Goal: Find specific page/section: Find specific page/section

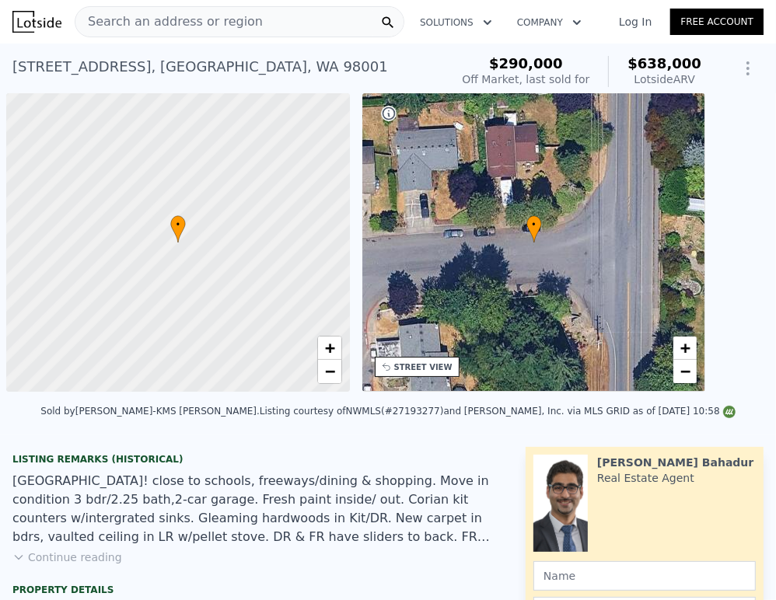
scroll to position [0, 6]
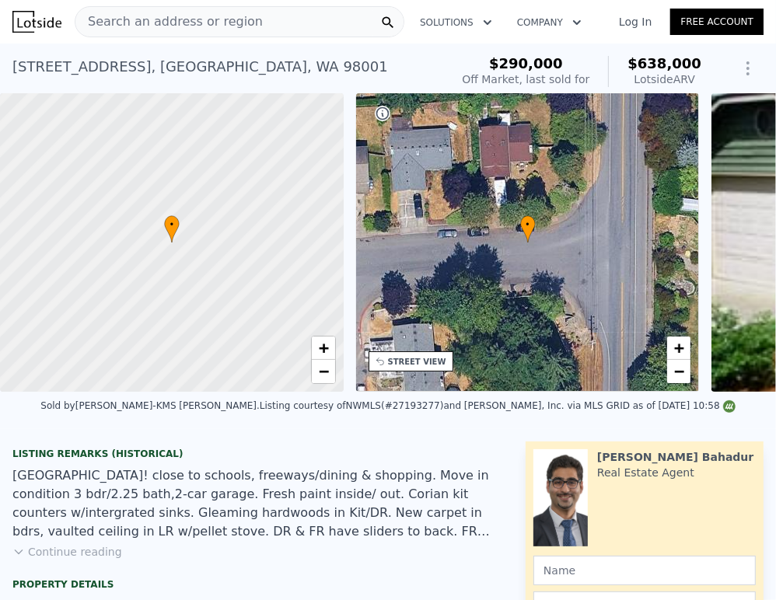
click at [203, 26] on span "Search an address or region" at bounding box center [168, 21] width 187 height 19
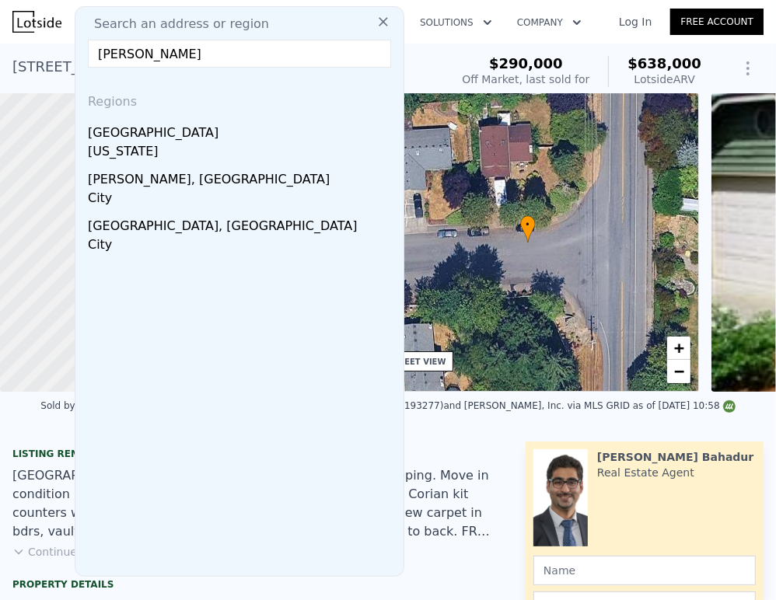
click at [224, 58] on input "[PERSON_NAME]" at bounding box center [239, 54] width 303 height 28
paste input "[STREET_ADDRESS]"
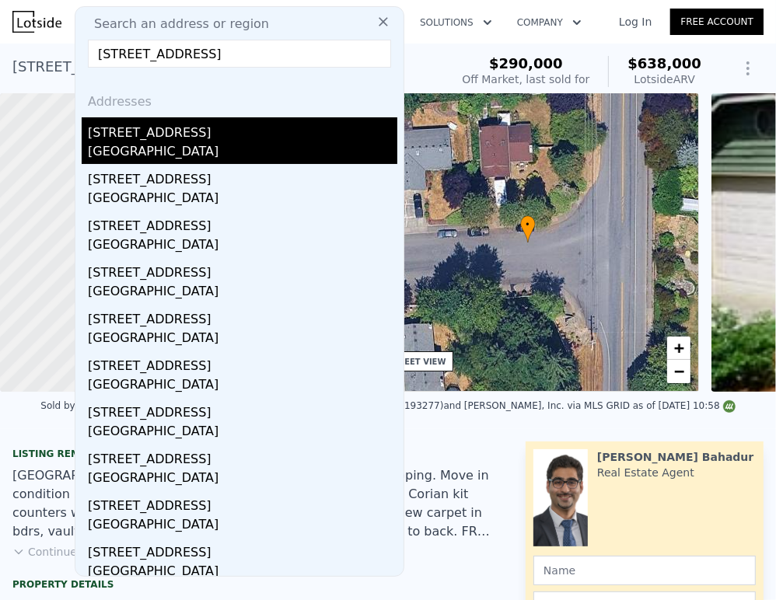
type input "[STREET_ADDRESS]"
click at [184, 135] on div "[STREET_ADDRESS]" at bounding box center [243, 129] width 310 height 25
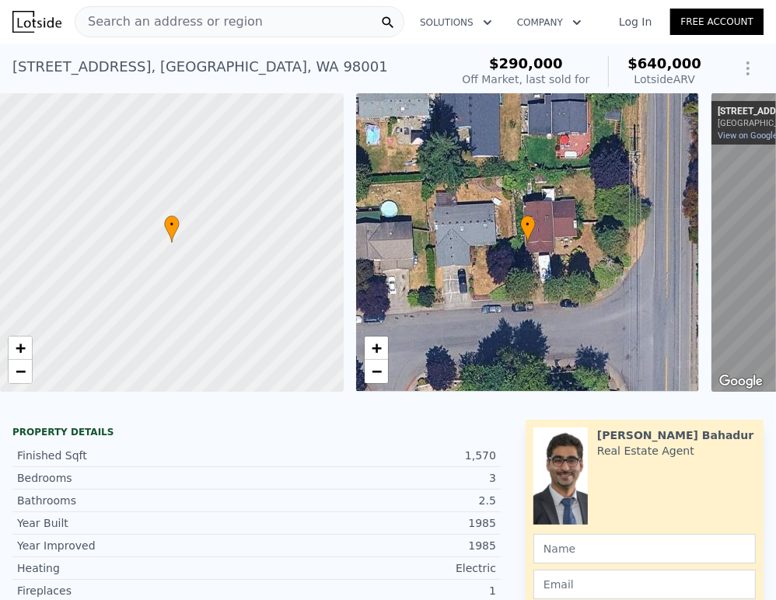
click at [250, 24] on div "Search an address or region" at bounding box center [240, 21] width 330 height 31
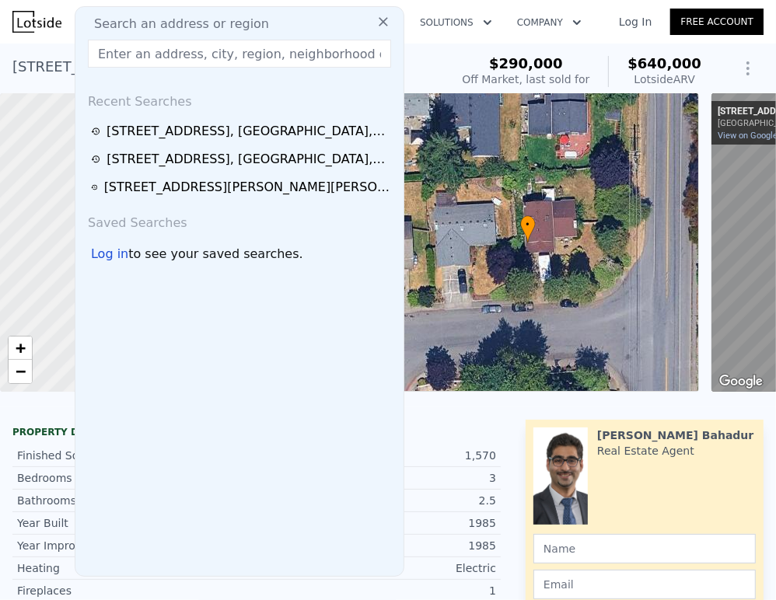
type input "[STREET_ADDRESS]"
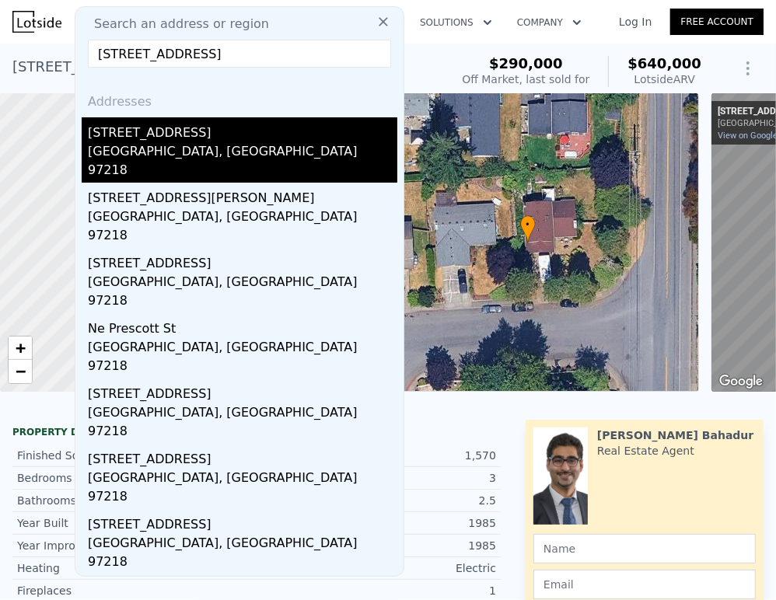
click at [131, 145] on div "[GEOGRAPHIC_DATA], [GEOGRAPHIC_DATA] 97218" at bounding box center [243, 162] width 310 height 40
